Goal: Task Accomplishment & Management: Use online tool/utility

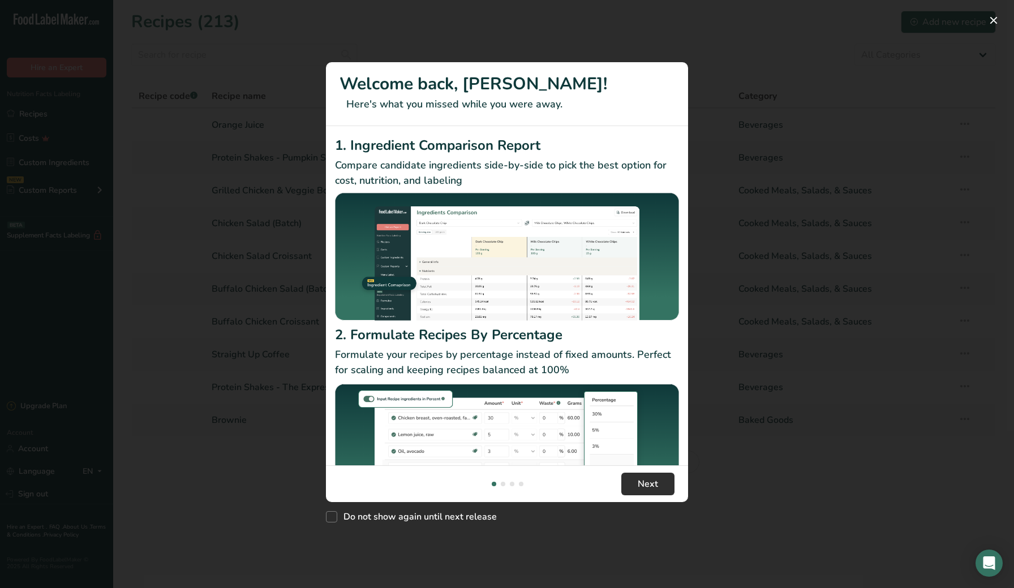
click at [639, 486] on span "Next" at bounding box center [648, 484] width 20 height 14
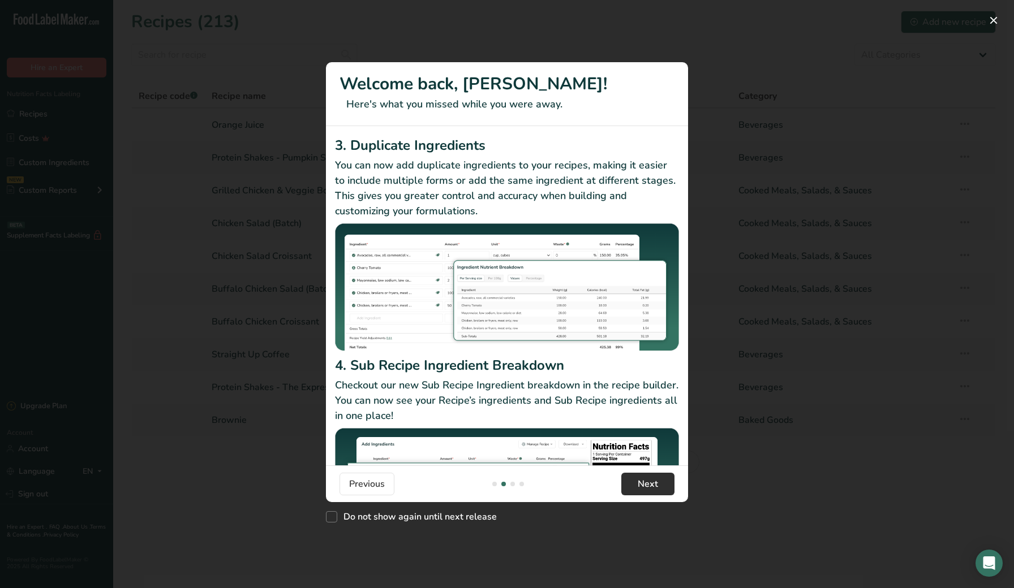
click at [652, 476] on button "Next" at bounding box center [647, 484] width 53 height 23
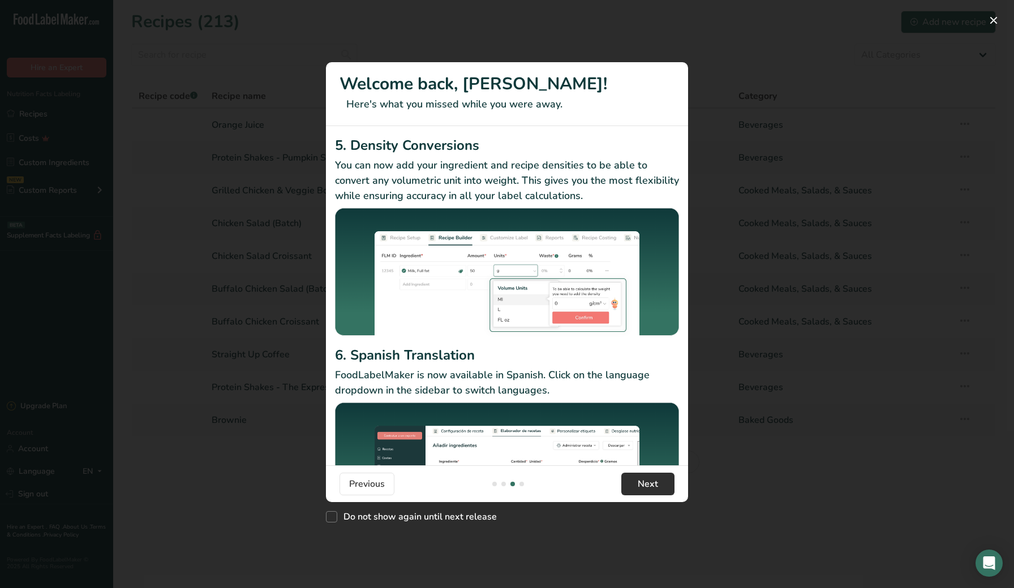
click at [645, 483] on span "Next" at bounding box center [648, 484] width 20 height 14
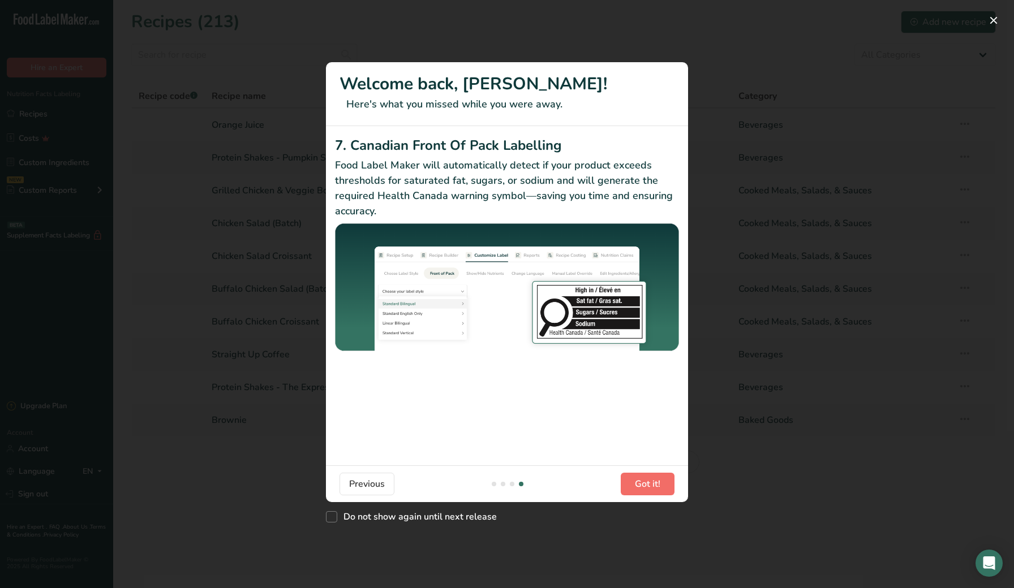
click at [668, 480] on button "Got it!" at bounding box center [648, 484] width 54 height 23
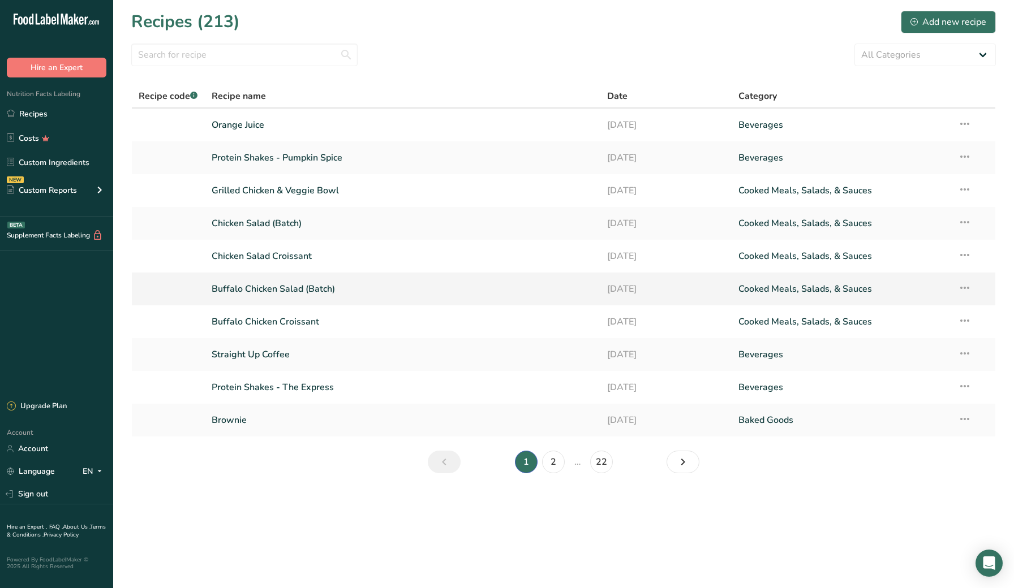
click at [326, 286] on link "Buffalo Chicken Salad (Batch)" at bounding box center [402, 289] width 381 height 24
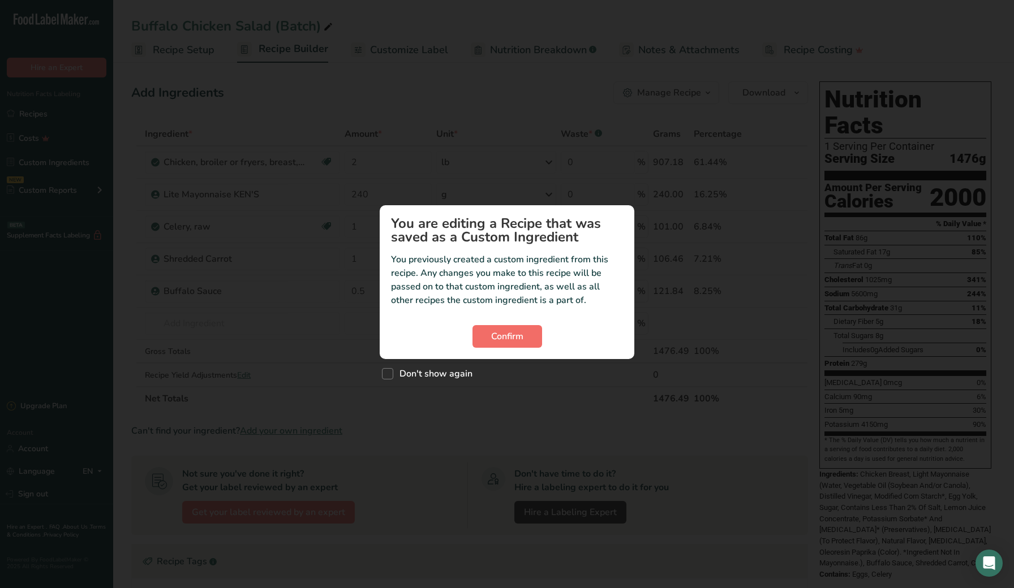
click at [491, 334] on span "Confirm" at bounding box center [507, 337] width 32 height 14
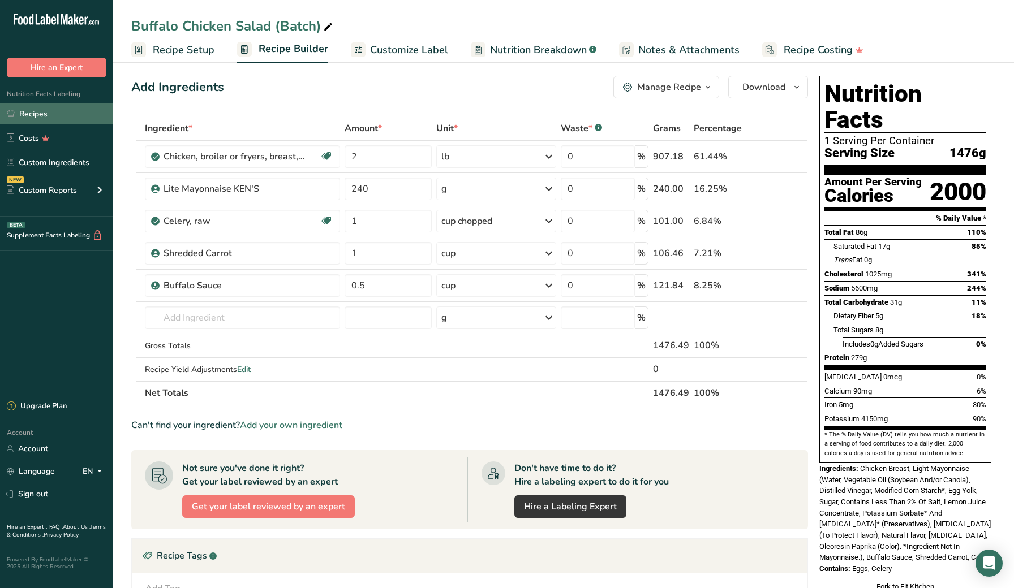
scroll to position [4, 1]
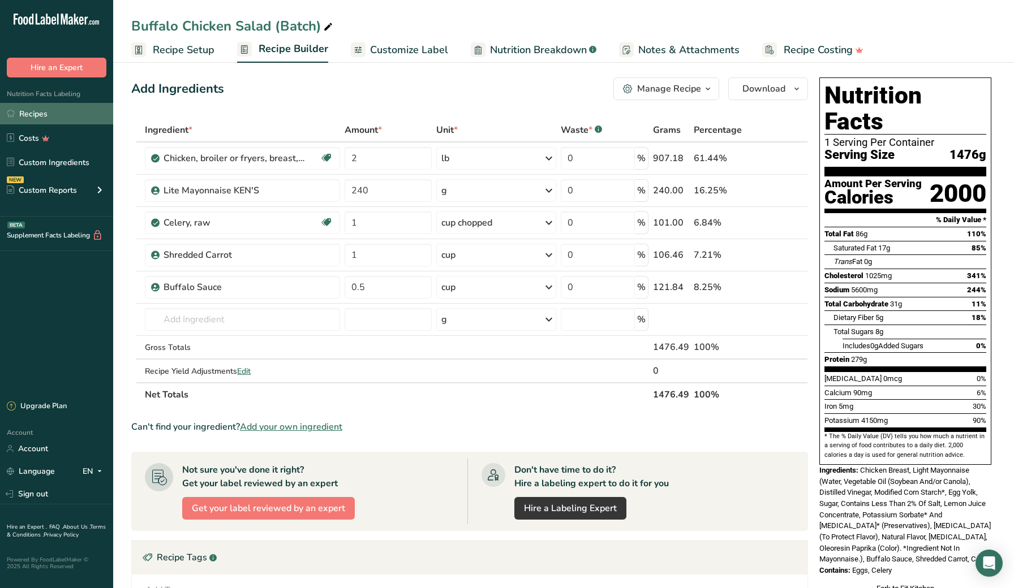
click at [40, 111] on link "Recipes" at bounding box center [56, 113] width 113 height 21
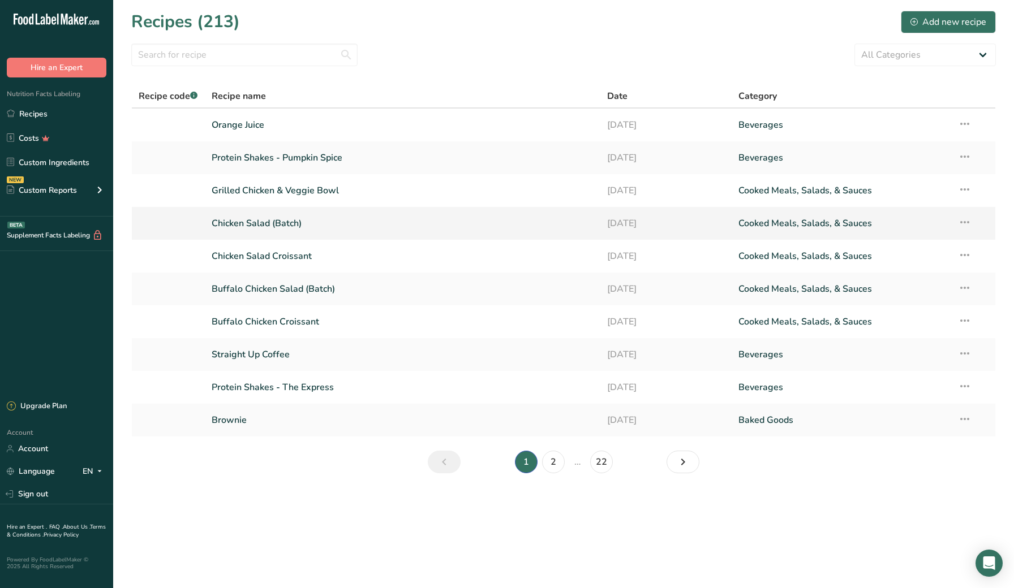
drag, startPoint x: 272, startPoint y: 219, endPoint x: 253, endPoint y: 231, distance: 22.4
click at [272, 219] on link "Chicken Salad (Batch)" at bounding box center [402, 224] width 381 height 24
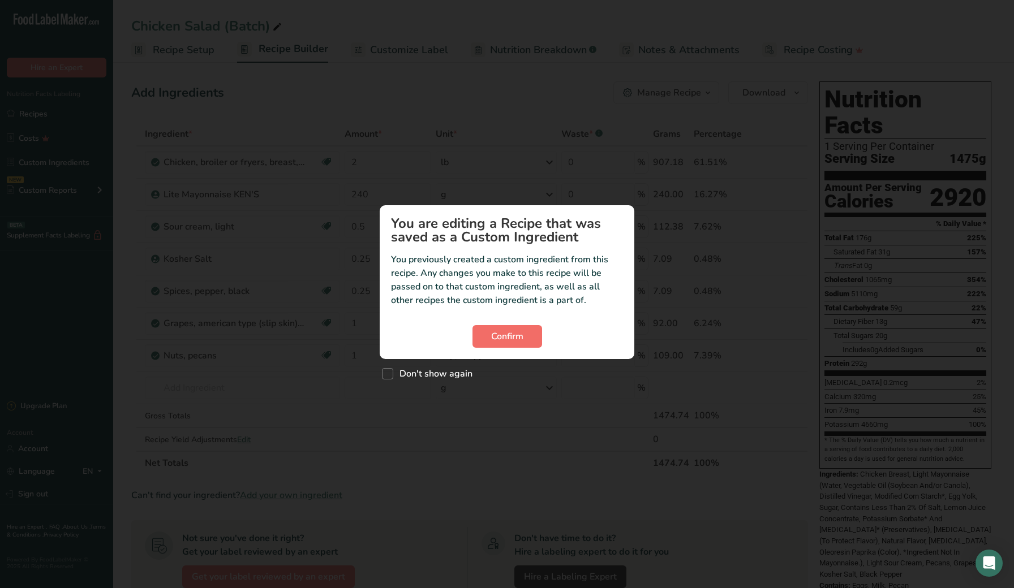
click at [525, 337] on button "Confirm" at bounding box center [507, 336] width 70 height 23
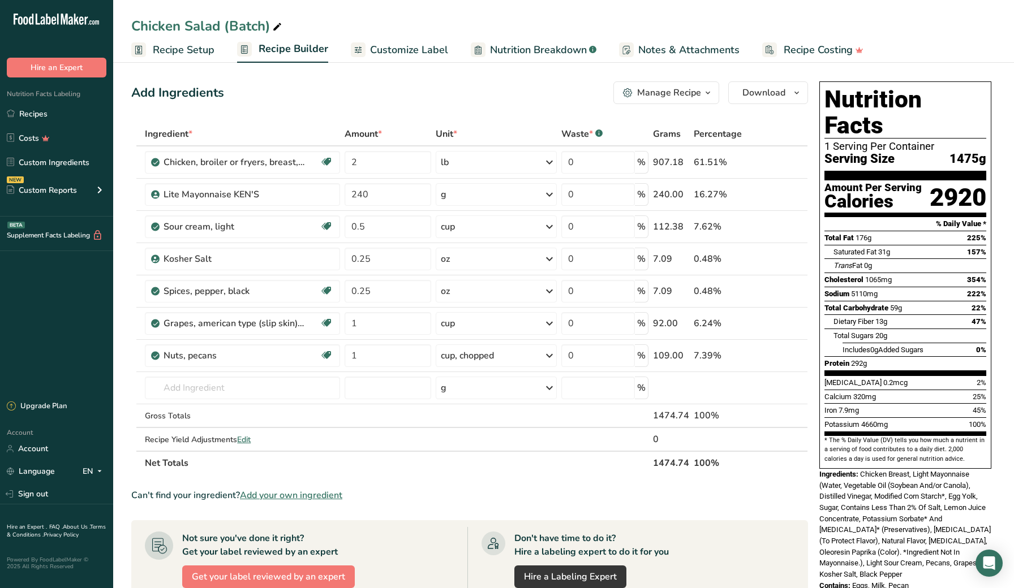
click at [285, 1] on div "Chicken Salad (Batch) Recipe Setup Recipe Builder Customize Label Nutrition Bre…" at bounding box center [563, 31] width 901 height 63
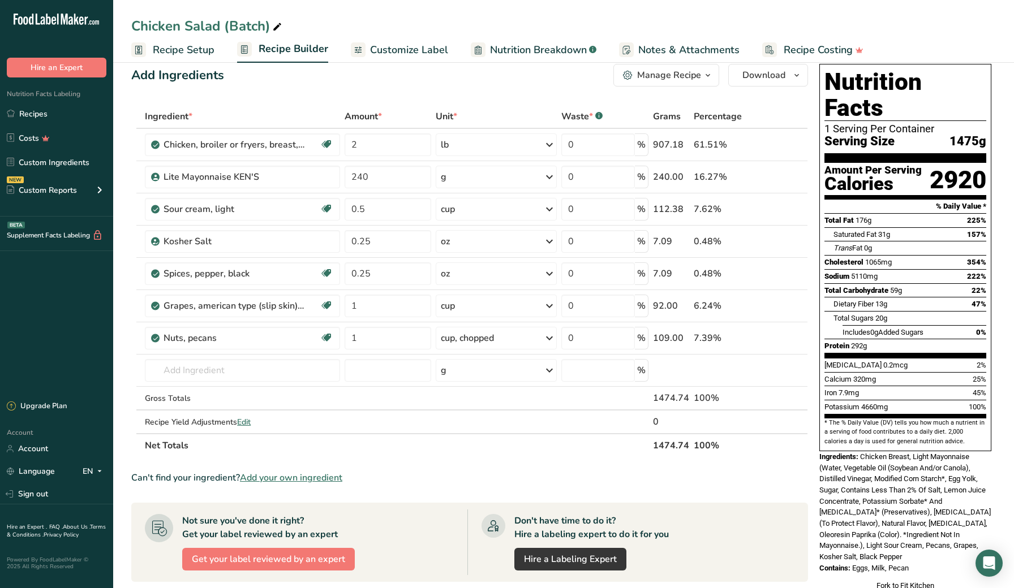
scroll to position [19, 0]
